Goal: Transaction & Acquisition: Purchase product/service

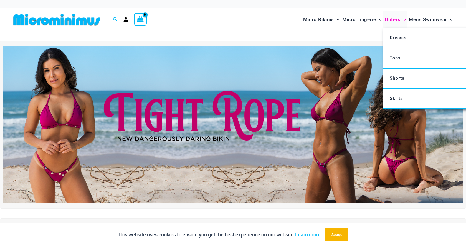
click at [394, 21] on span "Outers" at bounding box center [393, 19] width 16 height 14
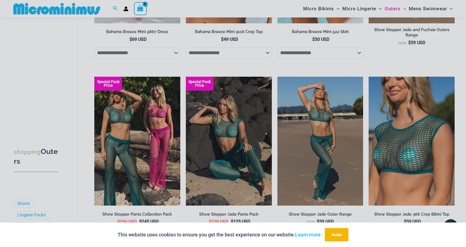
scroll to position [420, 0]
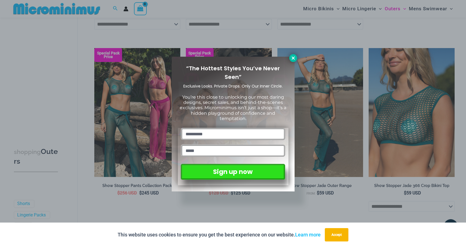
click at [294, 58] on icon at bounding box center [293, 58] width 5 height 5
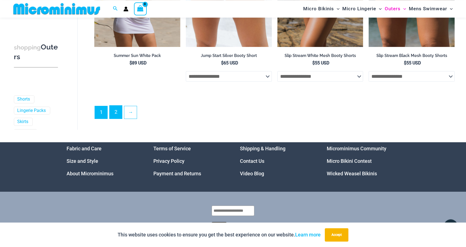
scroll to position [1447, 0]
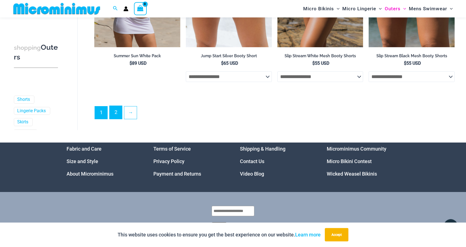
click at [116, 115] on link "2" at bounding box center [116, 112] width 12 height 13
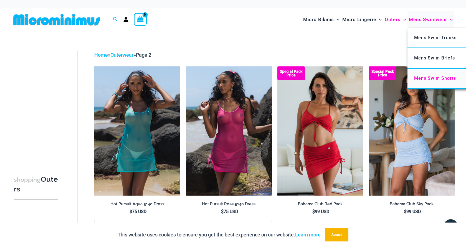
click at [423, 79] on span "Mens Swim Shorts" at bounding box center [435, 77] width 42 height 5
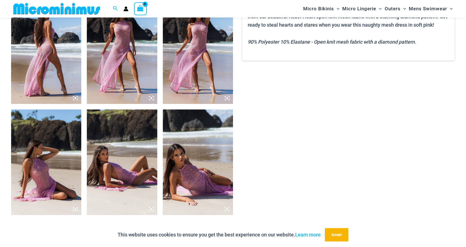
scroll to position [392, 0]
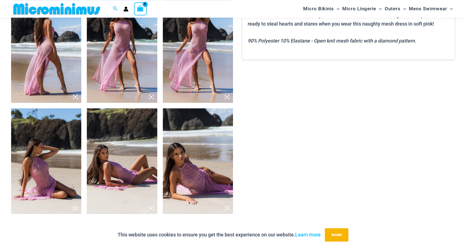
click at [208, 68] on img at bounding box center [198, 49] width 70 height 105
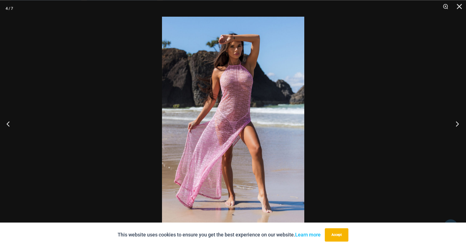
click at [455, 126] on button "Next" at bounding box center [455, 124] width 21 height 28
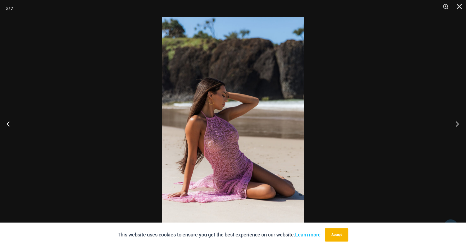
click at [455, 126] on button "Next" at bounding box center [455, 124] width 21 height 28
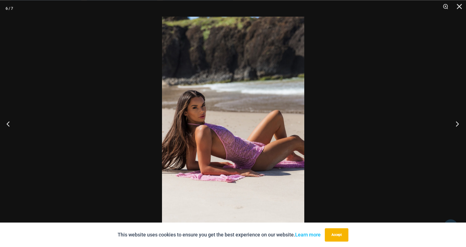
click at [455, 126] on button "Next" at bounding box center [455, 124] width 21 height 28
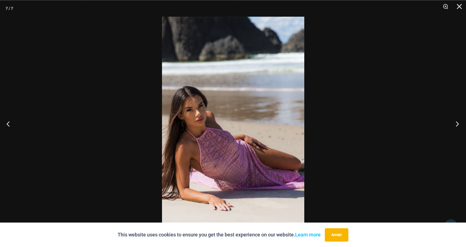
click at [455, 126] on button "Next" at bounding box center [455, 124] width 21 height 28
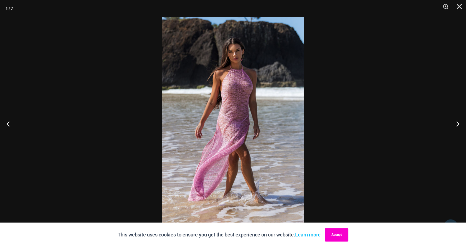
drag, startPoint x: 344, startPoint y: 231, endPoint x: 343, endPoint y: 228, distance: 3.1
click at [343, 230] on button "Accept" at bounding box center [337, 234] width 24 height 13
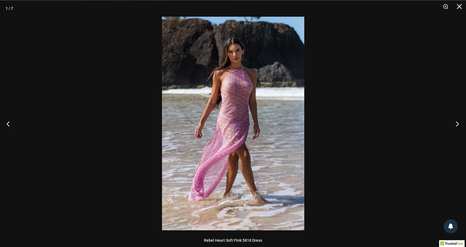
click at [456, 122] on button "Next" at bounding box center [455, 124] width 21 height 28
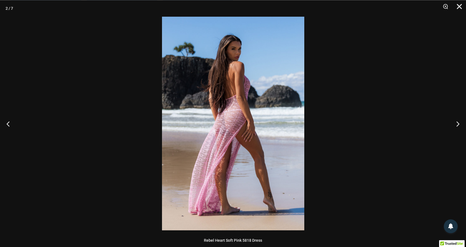
click at [460, 6] on button "Close" at bounding box center [458, 8] width 14 height 17
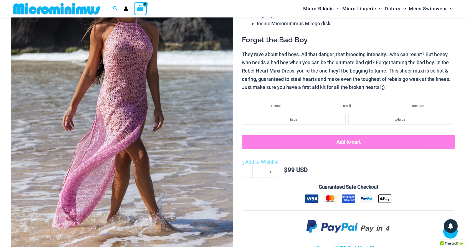
scroll to position [109, 0]
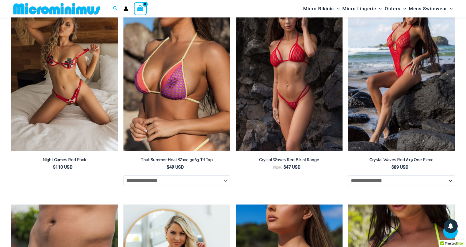
scroll to position [859, 0]
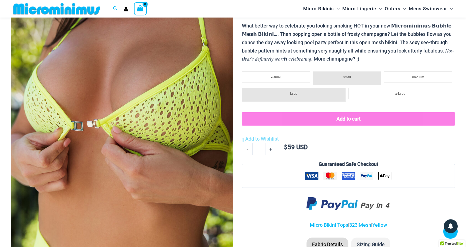
scroll to position [116, 0]
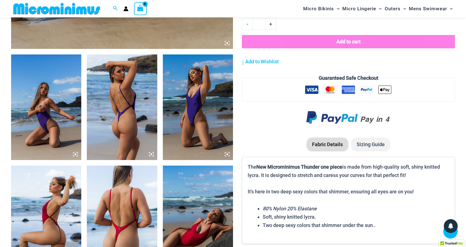
scroll to position [335, 0]
click at [178, 96] on img at bounding box center [198, 106] width 70 height 105
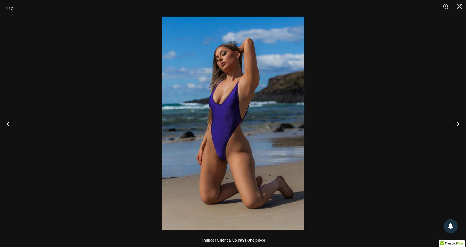
scroll to position [115, 0]
click at [460, 6] on button "Close" at bounding box center [458, 8] width 14 height 17
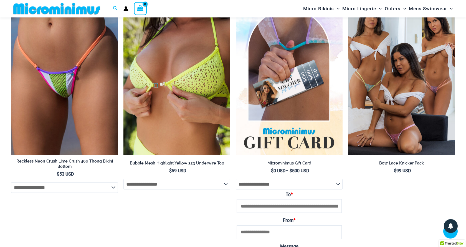
scroll to position [1194, 0]
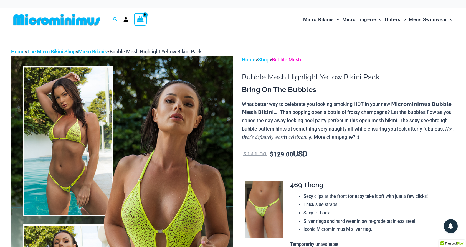
click at [288, 59] on link "Bubble Mesh" at bounding box center [286, 60] width 29 height 6
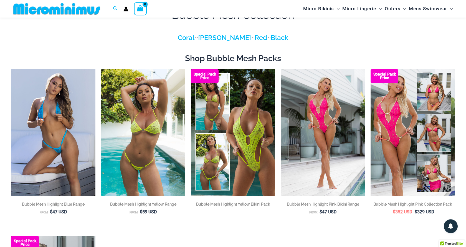
scroll to position [24, 0]
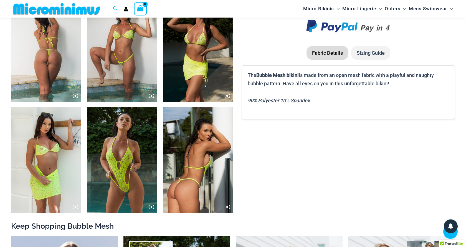
scroll to position [504, 0]
click at [31, 156] on img at bounding box center [46, 159] width 70 height 105
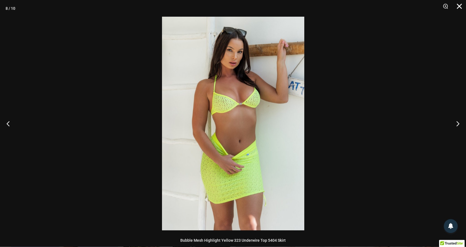
click at [460, 6] on button "Close" at bounding box center [458, 8] width 14 height 17
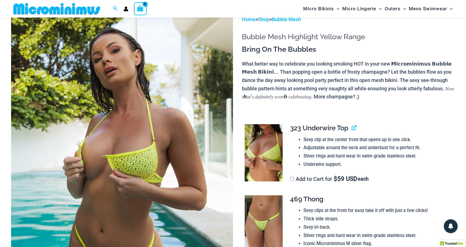
scroll to position [28, 0]
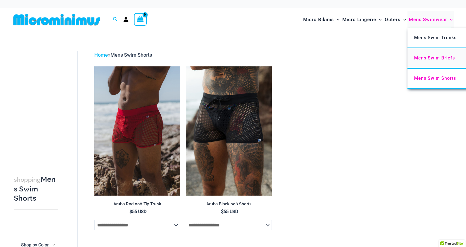
click at [419, 59] on span "Mens Swim Briefs" at bounding box center [434, 57] width 41 height 5
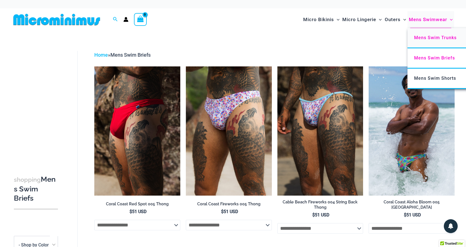
click at [421, 37] on span "Mens Swim Trunks" at bounding box center [435, 37] width 42 height 5
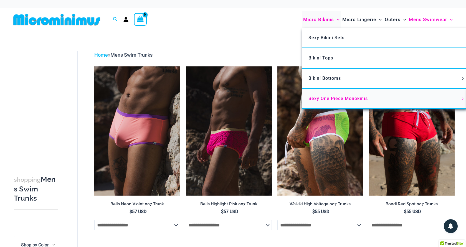
click at [328, 97] on span "Sexy One Piece Monokinis" at bounding box center [338, 98] width 59 height 5
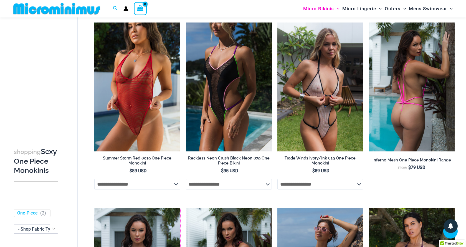
scroll to position [224, 0]
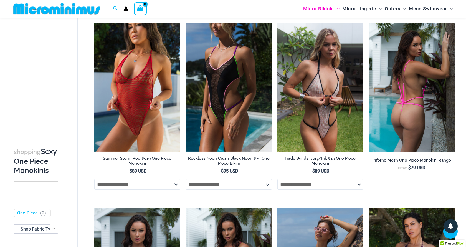
click at [424, 110] on img at bounding box center [412, 87] width 86 height 129
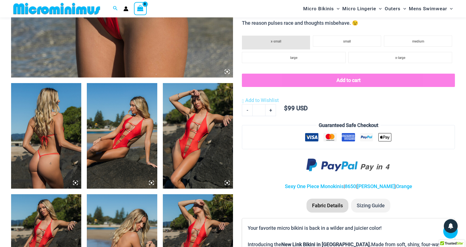
scroll to position [306, 0]
click at [193, 144] on img at bounding box center [198, 135] width 70 height 105
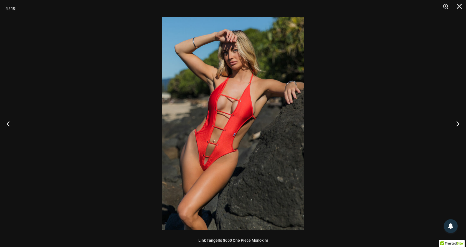
click at [203, 140] on img at bounding box center [233, 123] width 142 height 213
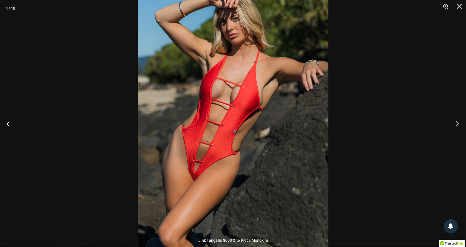
click at [457, 126] on button "Next" at bounding box center [455, 124] width 21 height 28
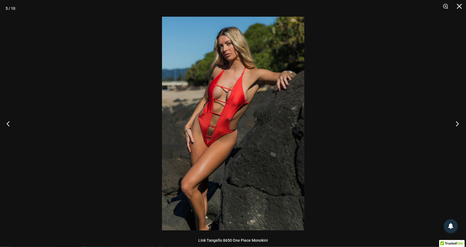
click at [458, 126] on button "Next" at bounding box center [455, 124] width 21 height 28
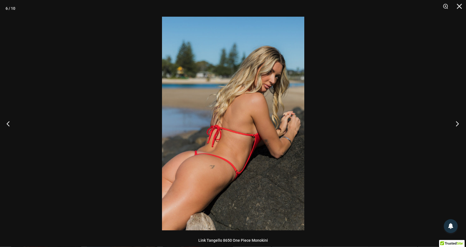
click at [458, 126] on button "Next" at bounding box center [455, 124] width 21 height 28
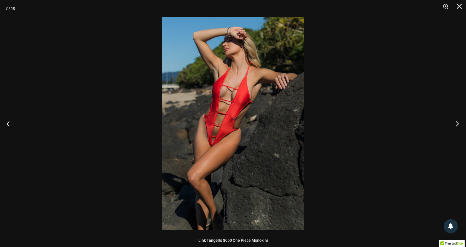
click at [458, 126] on button "Next" at bounding box center [455, 124] width 21 height 28
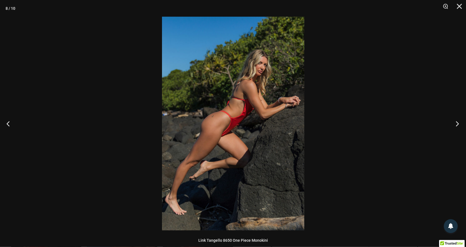
click at [458, 126] on button "Next" at bounding box center [455, 124] width 21 height 28
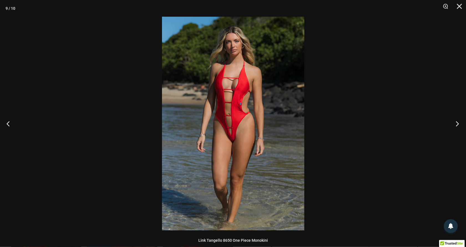
click at [458, 126] on button "Next" at bounding box center [455, 124] width 21 height 28
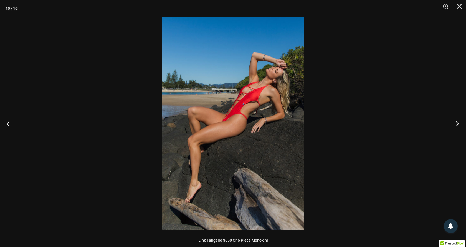
click at [458, 126] on button "Next" at bounding box center [455, 124] width 21 height 28
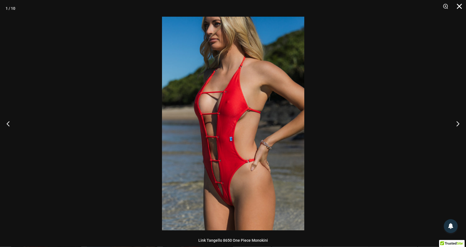
click at [459, 6] on button "Close" at bounding box center [458, 8] width 14 height 17
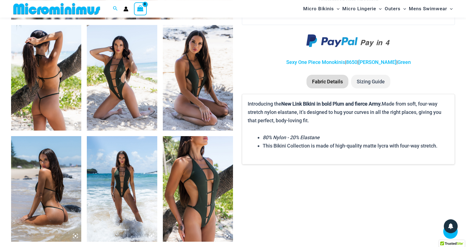
scroll to position [364, 0]
click at [208, 172] on img at bounding box center [198, 188] width 70 height 105
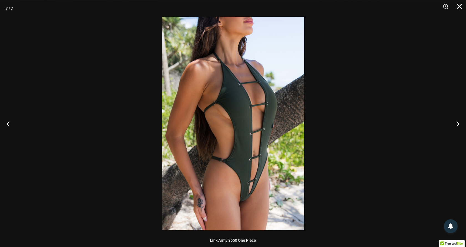
click at [457, 11] on button "Close" at bounding box center [458, 8] width 14 height 17
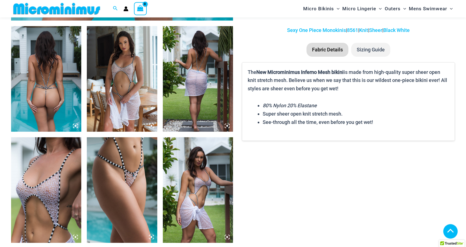
scroll to position [363, 0]
click at [53, 90] on img at bounding box center [46, 78] width 70 height 105
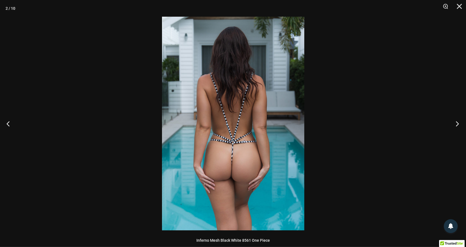
click at [457, 123] on button "Next" at bounding box center [455, 124] width 21 height 28
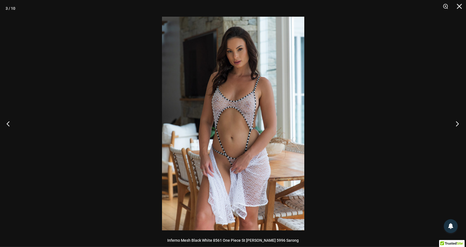
click at [457, 123] on button "Next" at bounding box center [455, 124] width 21 height 28
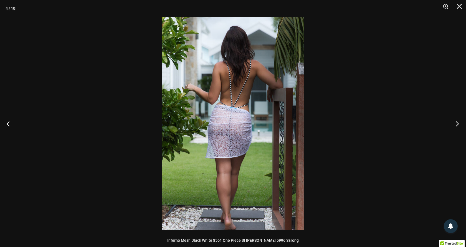
click at [456, 123] on button "Next" at bounding box center [455, 124] width 21 height 28
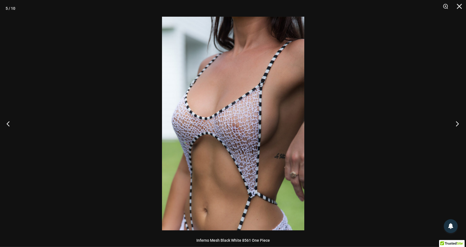
click at [456, 123] on button "Next" at bounding box center [455, 124] width 21 height 28
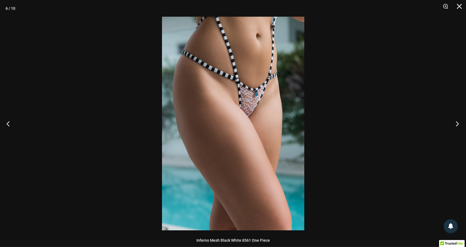
click at [455, 124] on button "Next" at bounding box center [455, 124] width 21 height 28
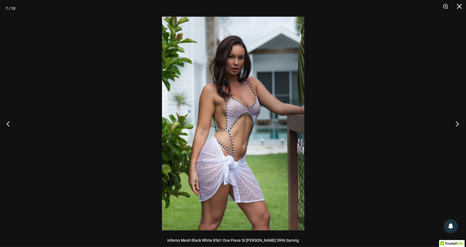
click at [455, 124] on button "Next" at bounding box center [455, 124] width 21 height 28
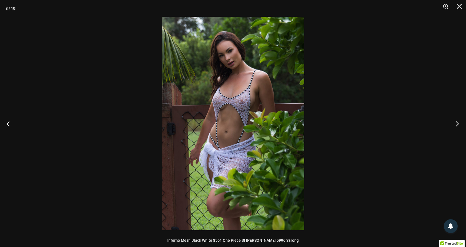
click at [455, 124] on button "Next" at bounding box center [455, 124] width 21 height 28
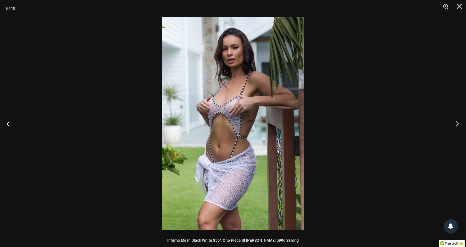
click at [455, 124] on button "Next" at bounding box center [455, 124] width 21 height 28
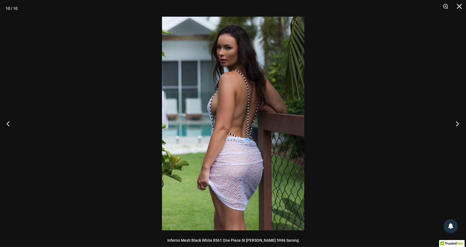
click at [455, 124] on button "Next" at bounding box center [455, 124] width 21 height 28
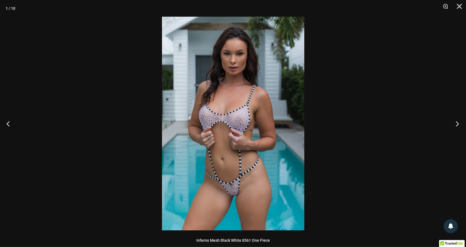
click at [455, 124] on button "Next" at bounding box center [455, 124] width 21 height 28
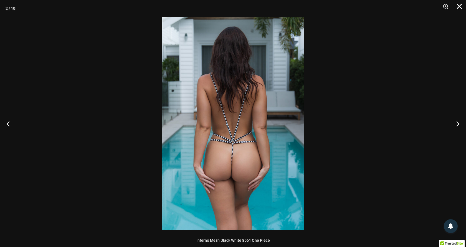
click at [460, 4] on button "Close" at bounding box center [458, 8] width 14 height 17
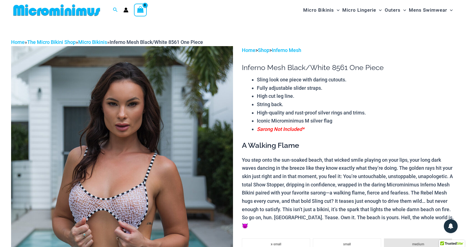
scroll to position [0, 0]
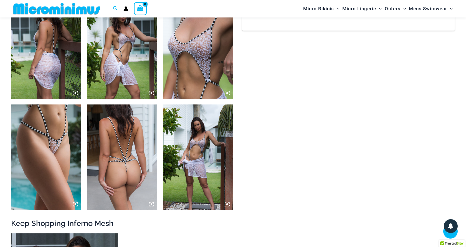
scroll to position [618, 0]
click at [120, 138] on img at bounding box center [122, 156] width 70 height 105
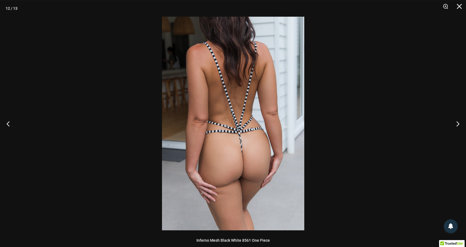
click at [239, 130] on img at bounding box center [233, 123] width 142 height 213
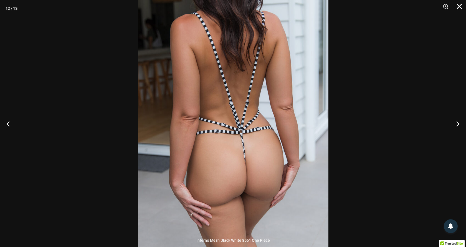
click at [460, 7] on button "Close" at bounding box center [458, 8] width 14 height 17
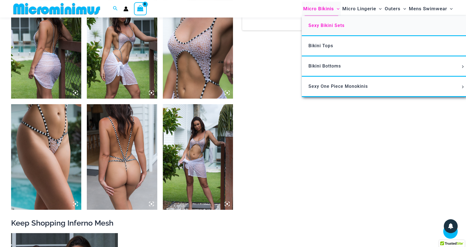
click at [323, 26] on span "Sexy Bikini Sets" at bounding box center [327, 25] width 36 height 5
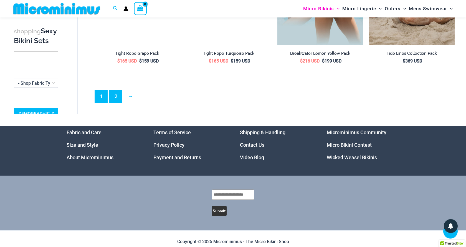
scroll to position [1328, 0]
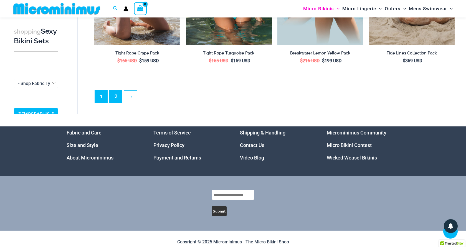
click at [114, 92] on link "2" at bounding box center [116, 96] width 12 height 13
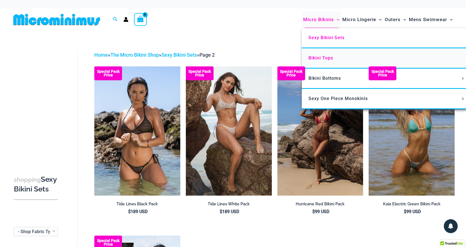
click at [319, 56] on span "Bikini Tops" at bounding box center [321, 57] width 25 height 5
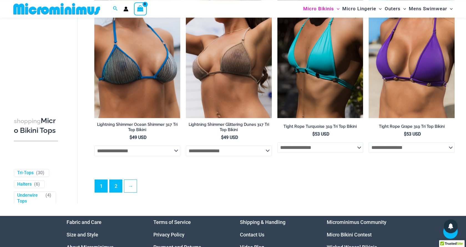
scroll to position [1523, 0]
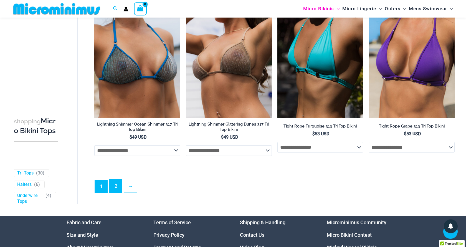
click at [115, 187] on link "2" at bounding box center [116, 185] width 12 height 13
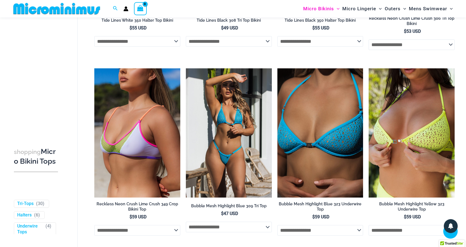
scroll to position [364, 0]
click at [217, 136] on img at bounding box center [229, 132] width 86 height 129
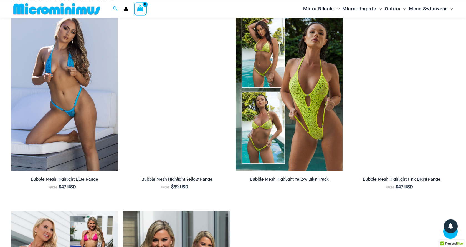
scroll to position [618, 0]
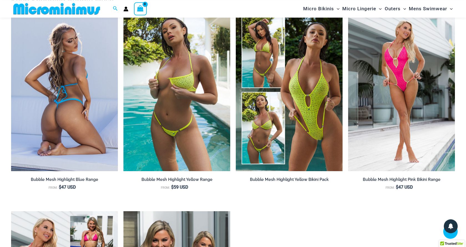
click at [64, 120] on img at bounding box center [64, 91] width 107 height 160
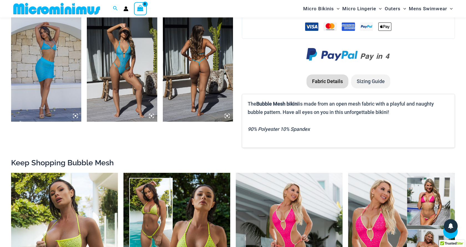
scroll to position [484, 0]
